Goal: Navigation & Orientation: Understand site structure

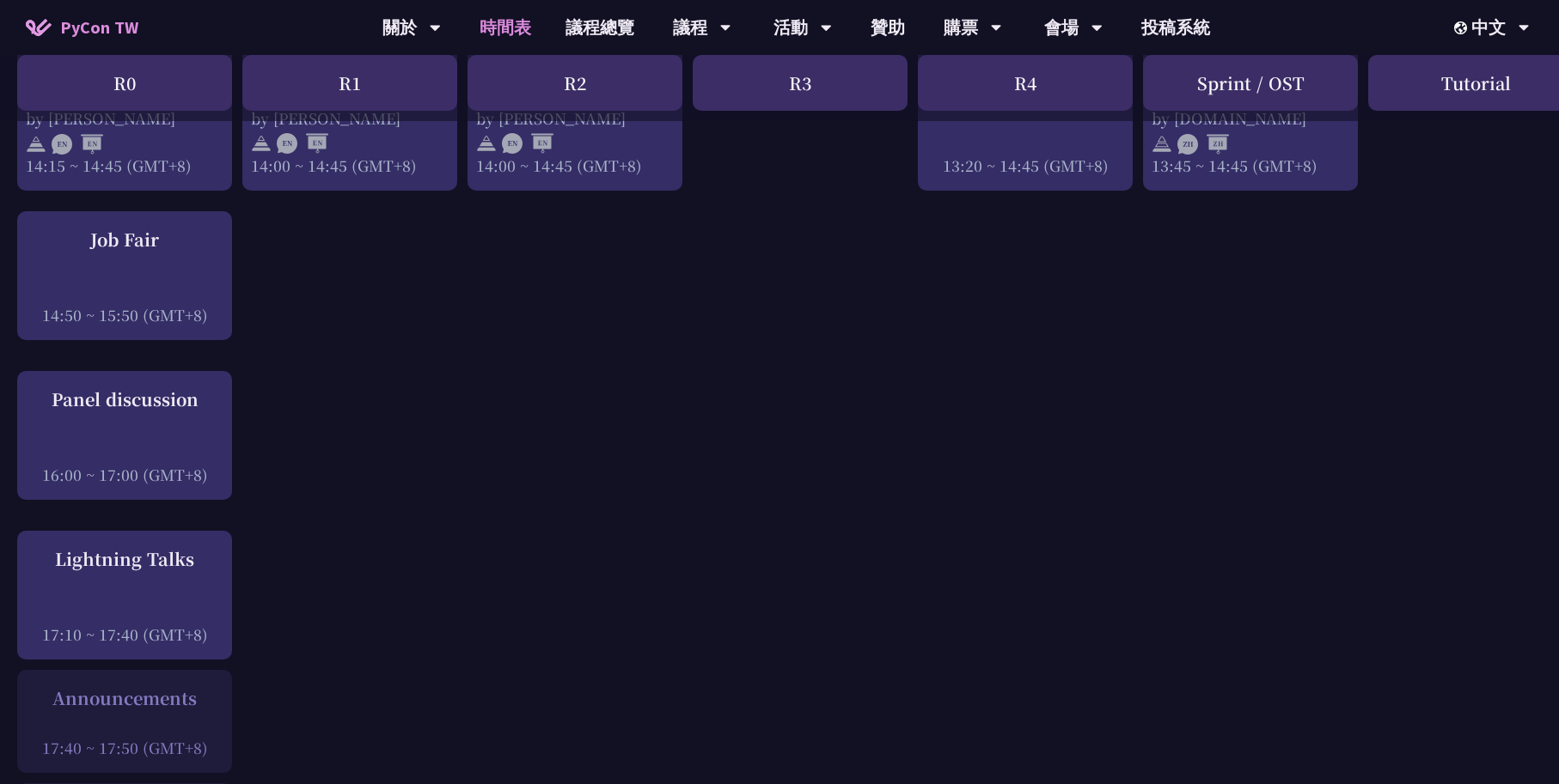
click at [95, 37] on span "PyCon TW" at bounding box center [99, 27] width 78 height 26
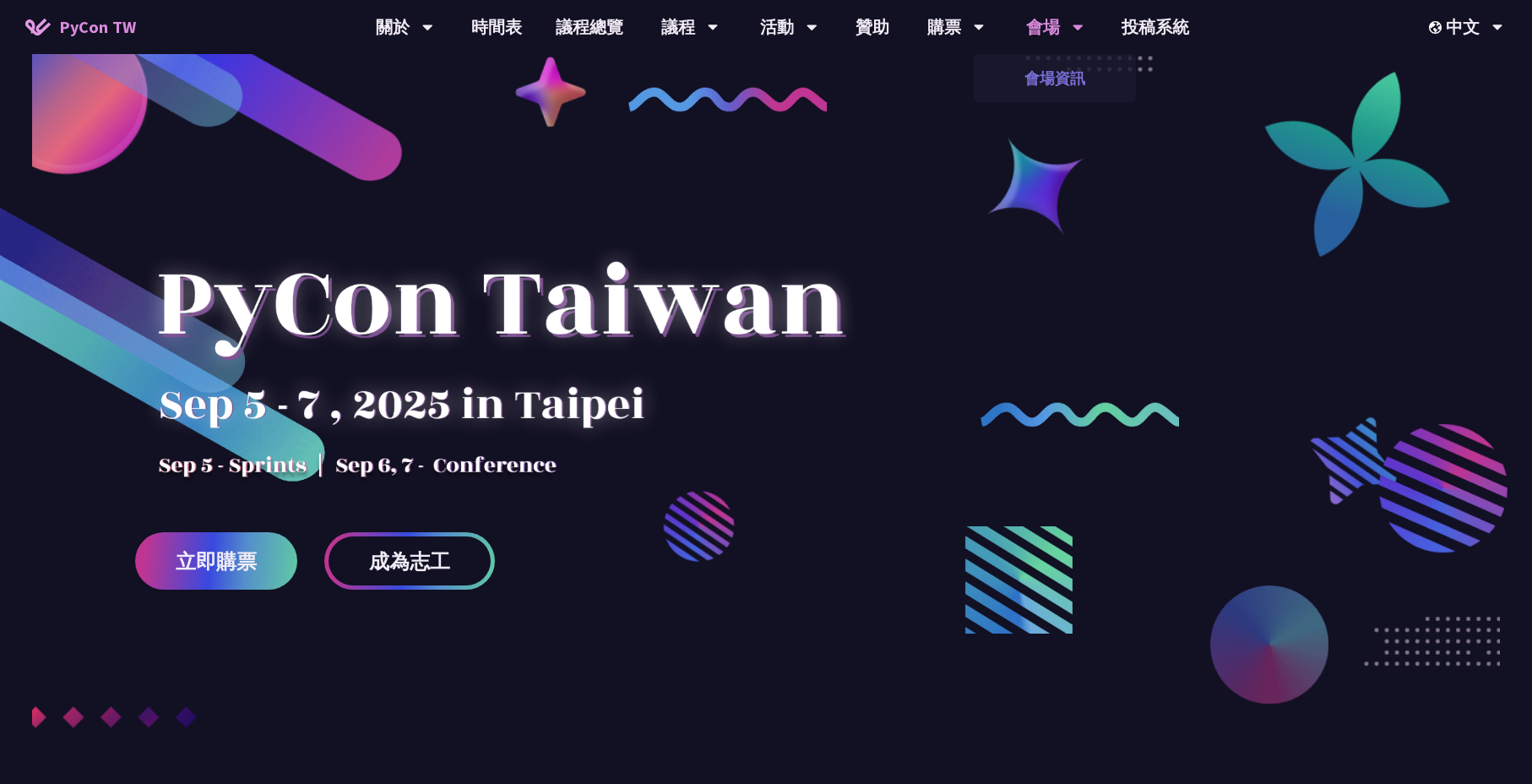
click at [1059, 80] on link "會場資訊" at bounding box center [1055, 78] width 162 height 40
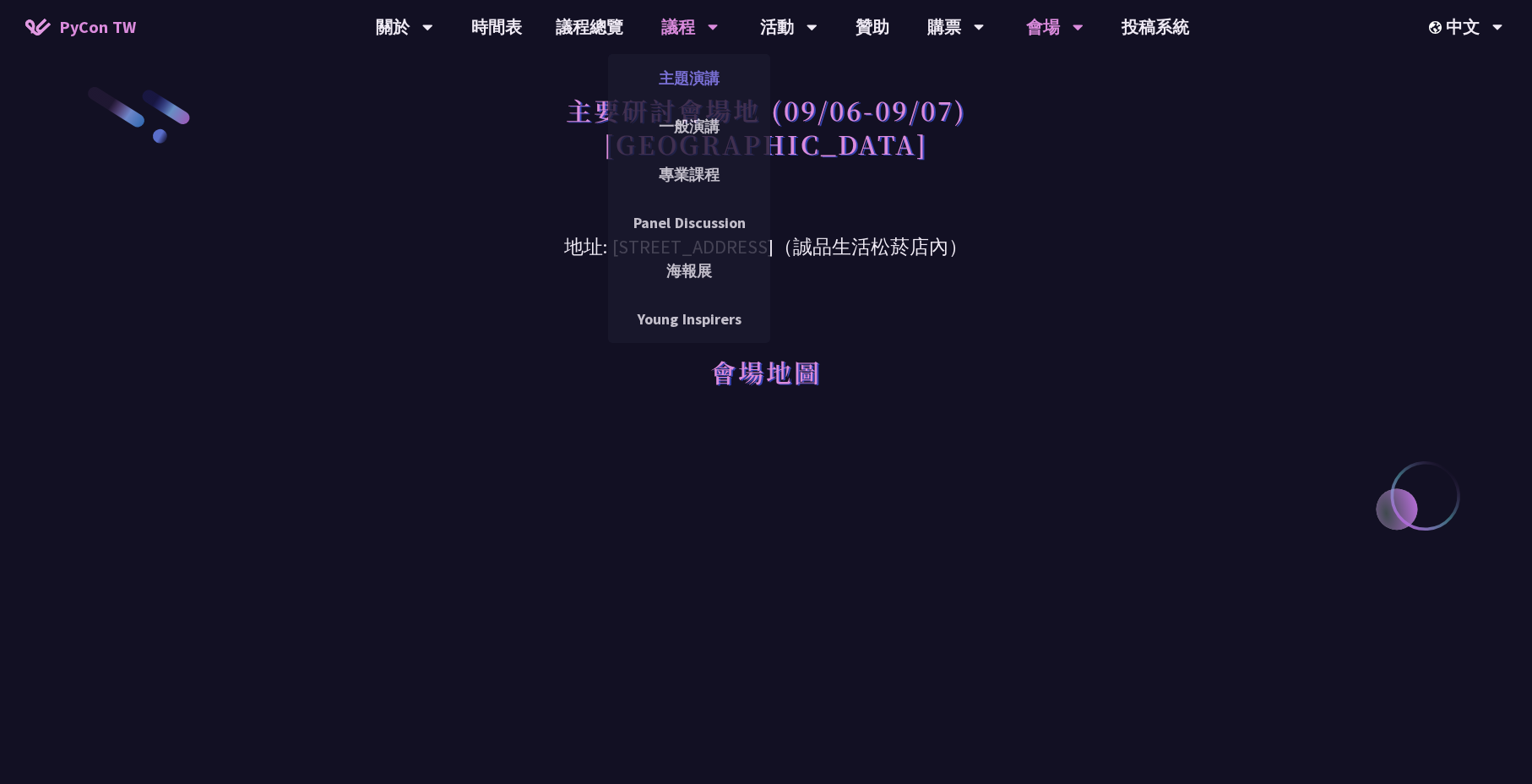
click at [696, 85] on link "主題演講" at bounding box center [688, 78] width 162 height 40
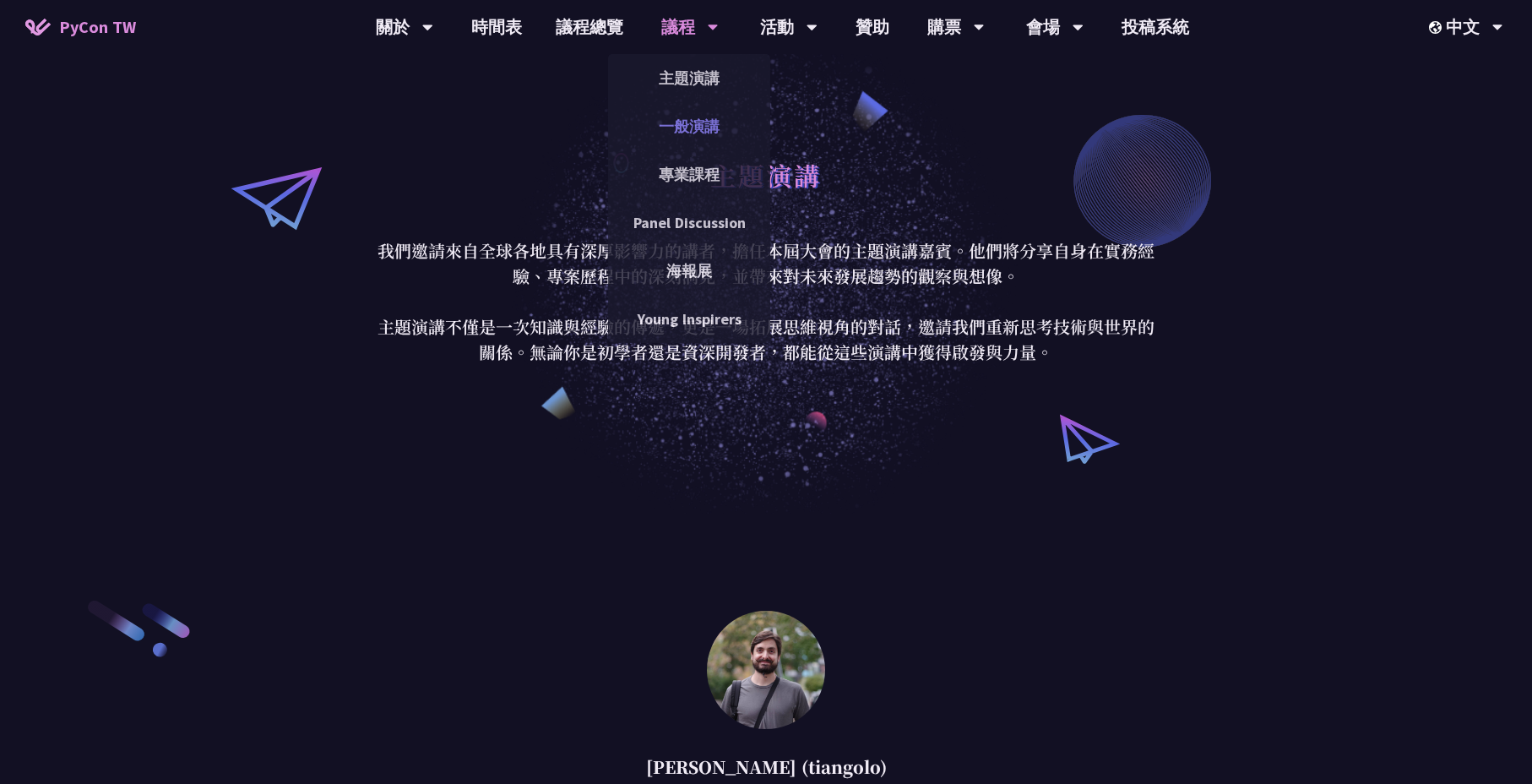
click at [684, 119] on link "一般演講" at bounding box center [688, 126] width 162 height 40
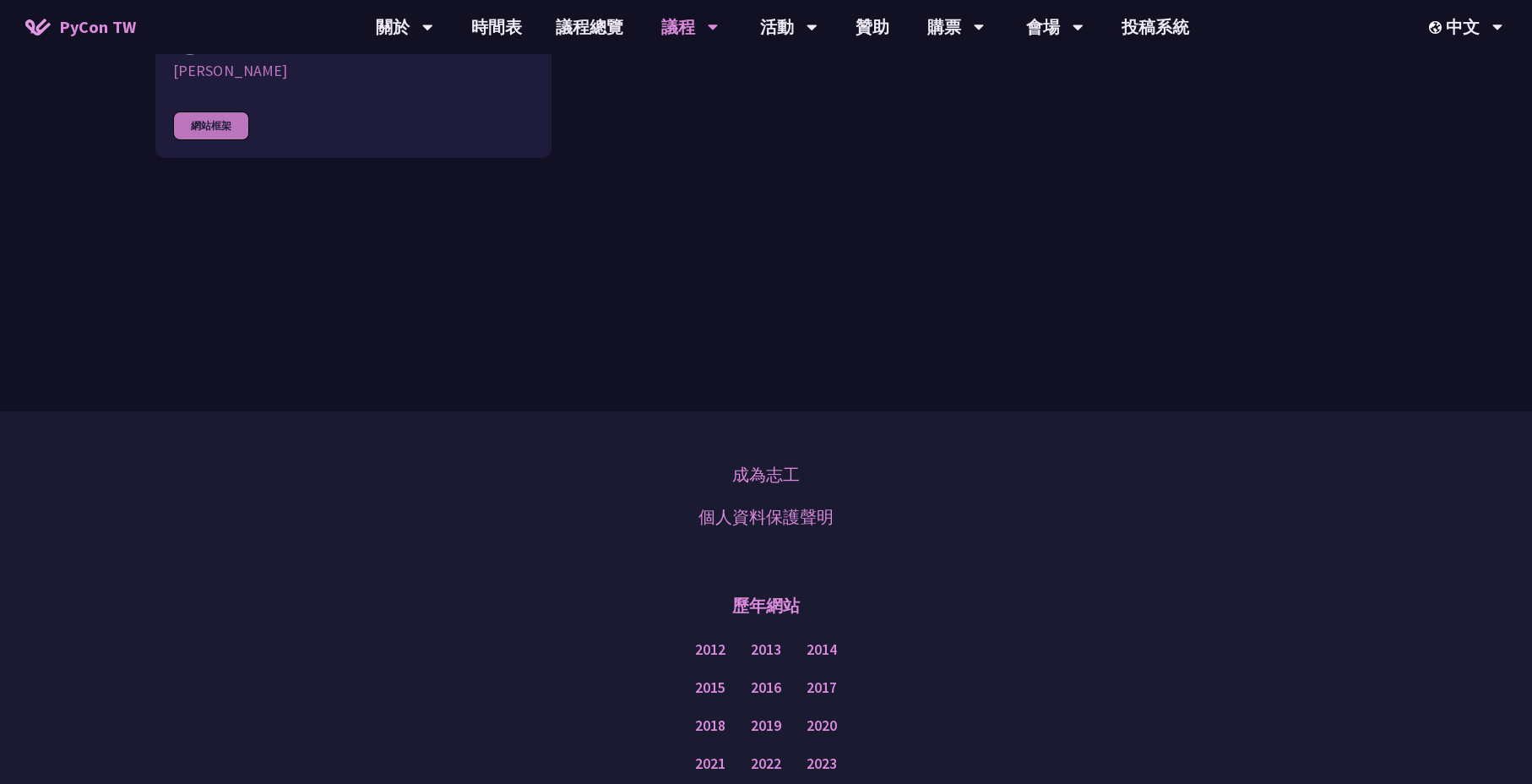
scroll to position [5541, 0]
